Goal: Information Seeking & Learning: Understand process/instructions

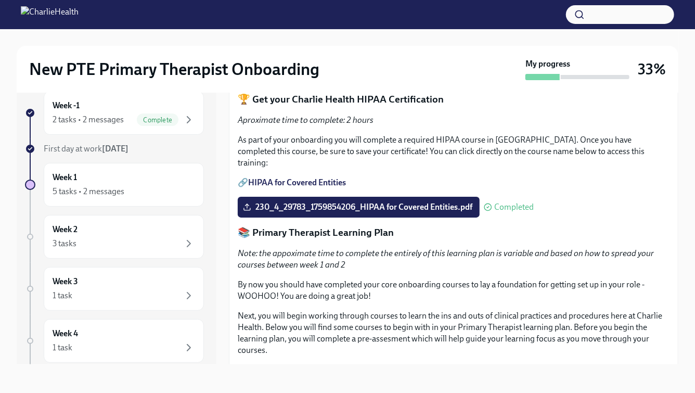
scroll to position [832, 0]
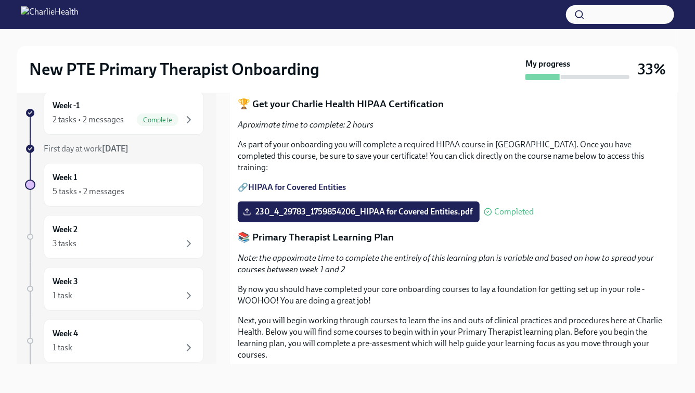
click at [377, 89] on button "I have completed my core onboarding in [GEOGRAPHIC_DATA]" at bounding box center [360, 78] width 244 height 21
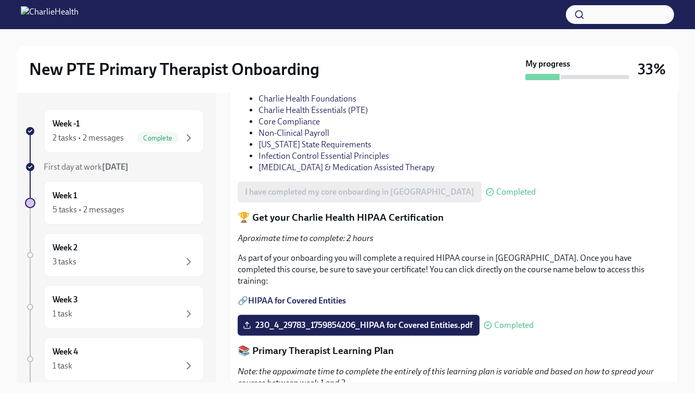
scroll to position [742, 0]
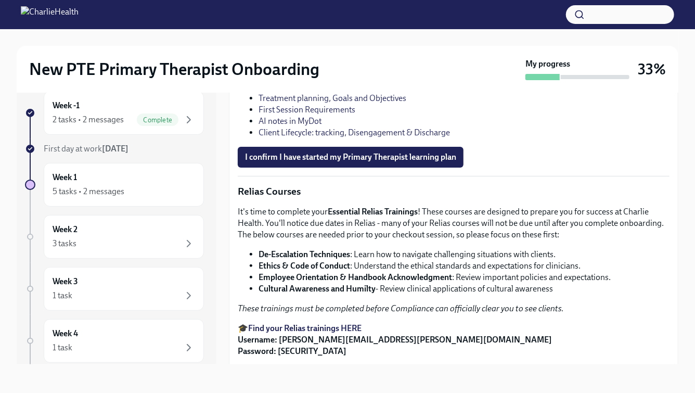
scroll to position [1238, 0]
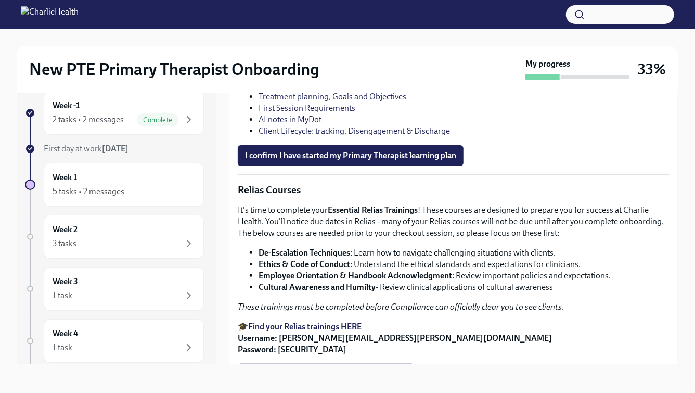
click at [360, 44] on link "Time Logging Procedures Using UKG" at bounding box center [324, 39] width 133 height 10
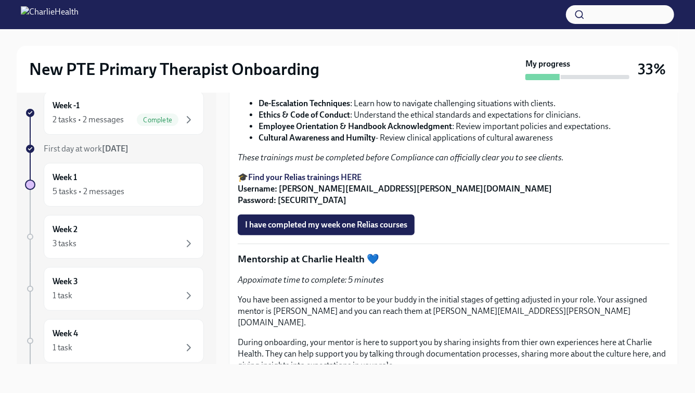
scroll to position [1393, 0]
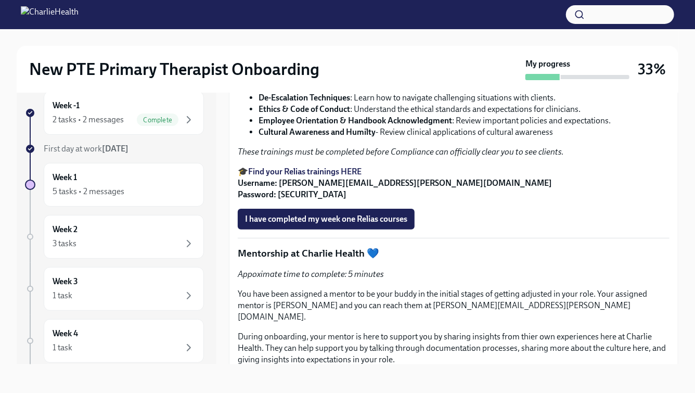
click at [351, 176] on strong "Find your Relias trainings HERE" at bounding box center [304, 171] width 113 height 10
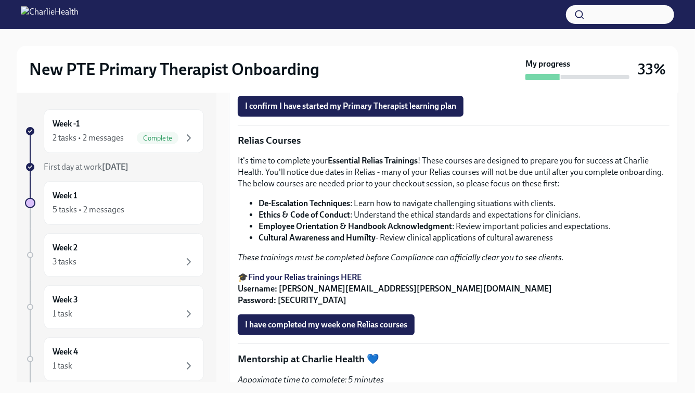
scroll to position [1304, 0]
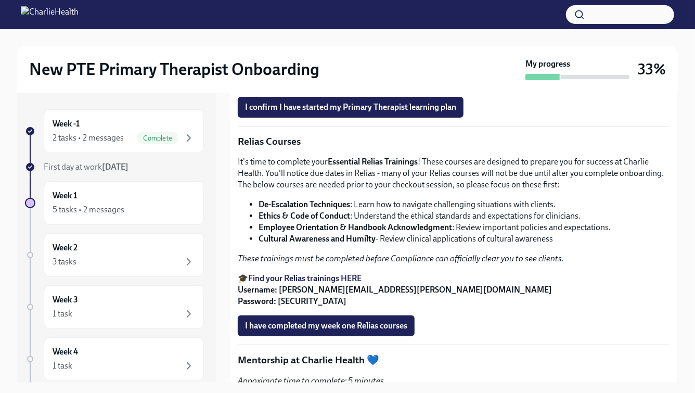
click at [353, 112] on span "I confirm I have started my Primary Therapist learning plan" at bounding box center [350, 107] width 211 height 10
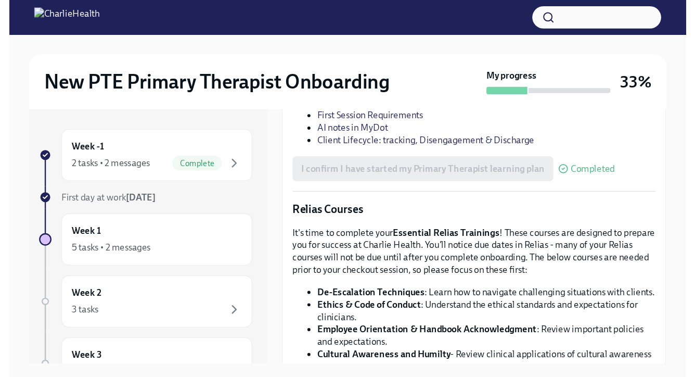
scroll to position [1294, 0]
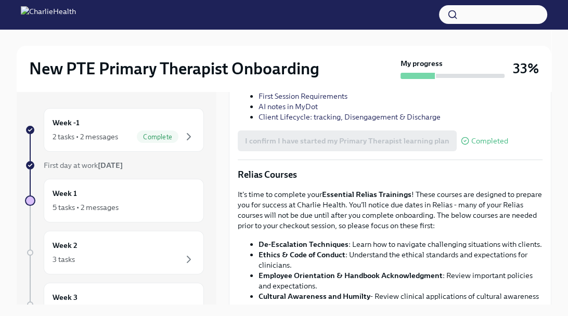
click at [330, 49] on link "KPIs for IC/PTE Primary Therapists" at bounding box center [315, 44] width 114 height 9
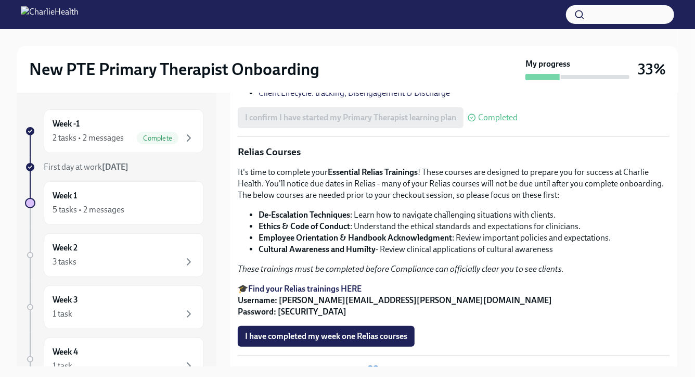
scroll to position [1314, 0]
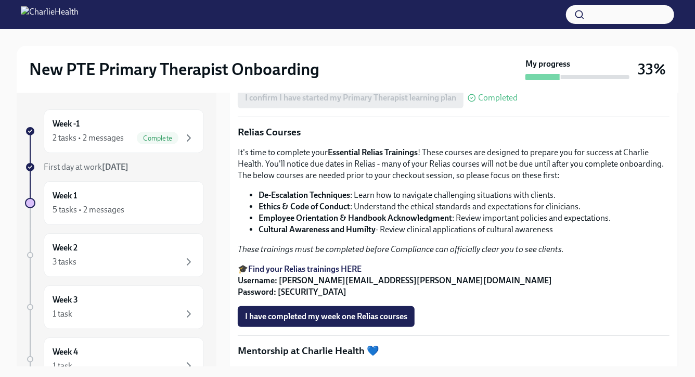
click at [288, 9] on link "Technology Overview for Primary Therapists" at bounding box center [336, 4] width 157 height 10
click at [309, 21] on link "EHR Platforms: MyDot & Elation" at bounding box center [315, 16] width 115 height 10
